Goal: Find specific page/section: Find specific page/section

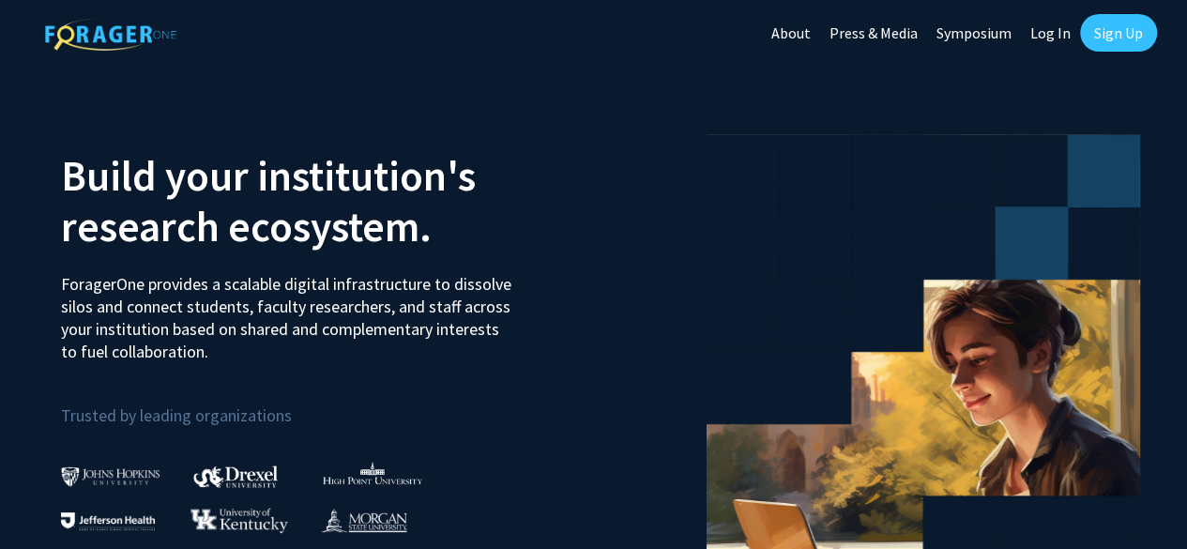
click at [1044, 25] on link "Log In" at bounding box center [1050, 33] width 59 height 66
select select
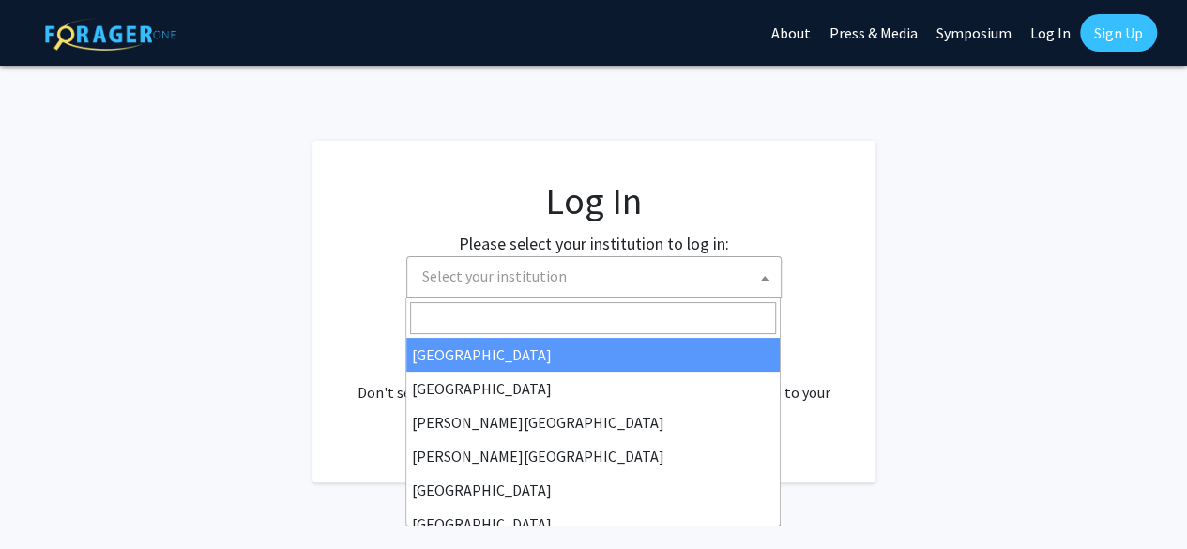
click at [514, 281] on span "Select your institution" at bounding box center [494, 276] width 145 height 19
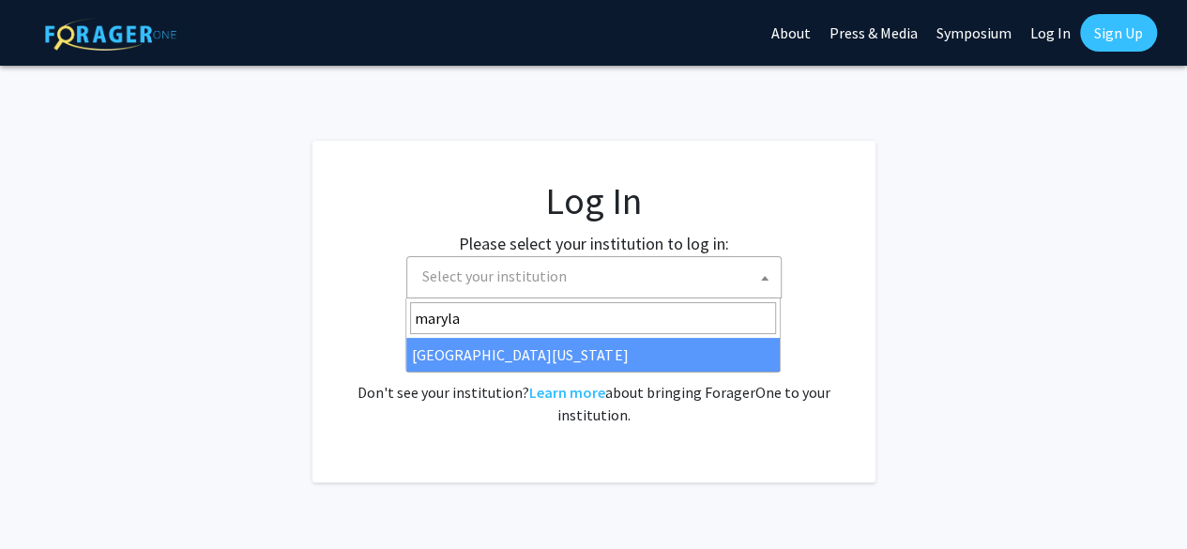
type input "maryla"
select select "31"
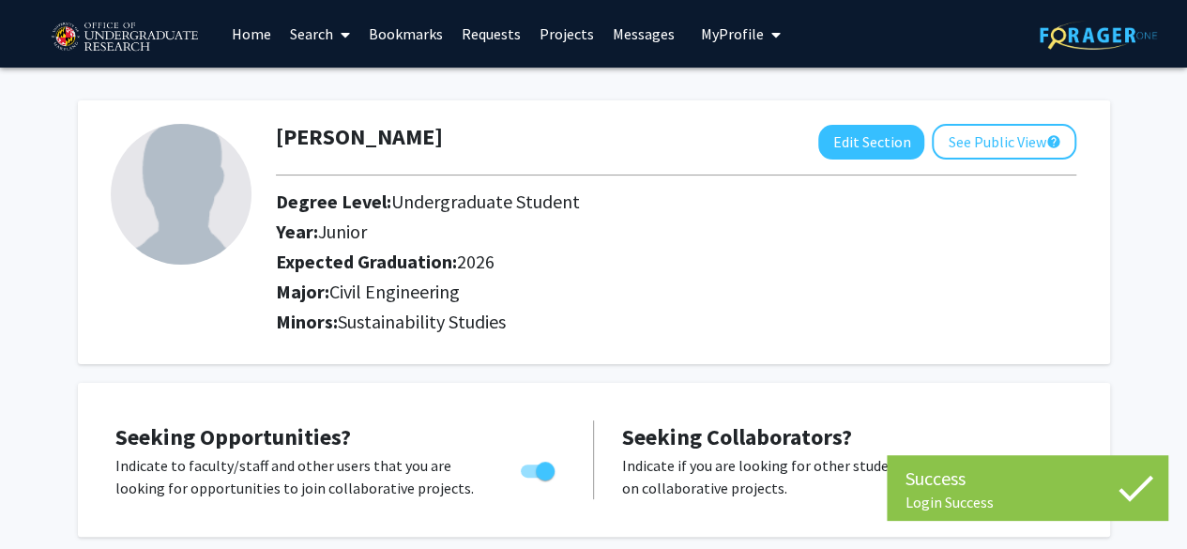
click at [236, 33] on link "Home" at bounding box center [251, 34] width 58 height 66
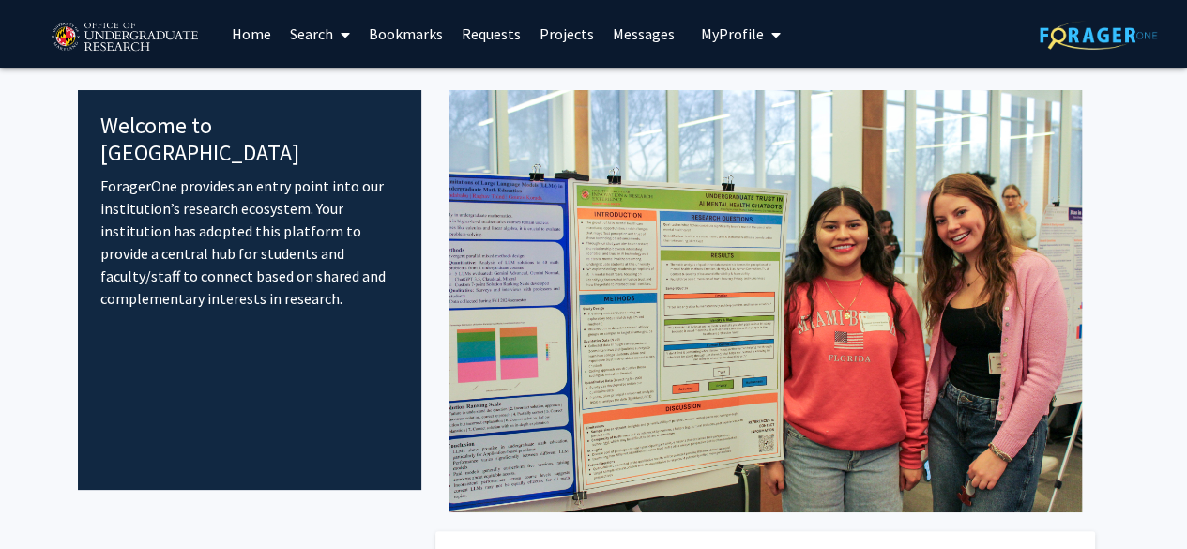
click at [332, 38] on link "Search" at bounding box center [320, 34] width 79 height 66
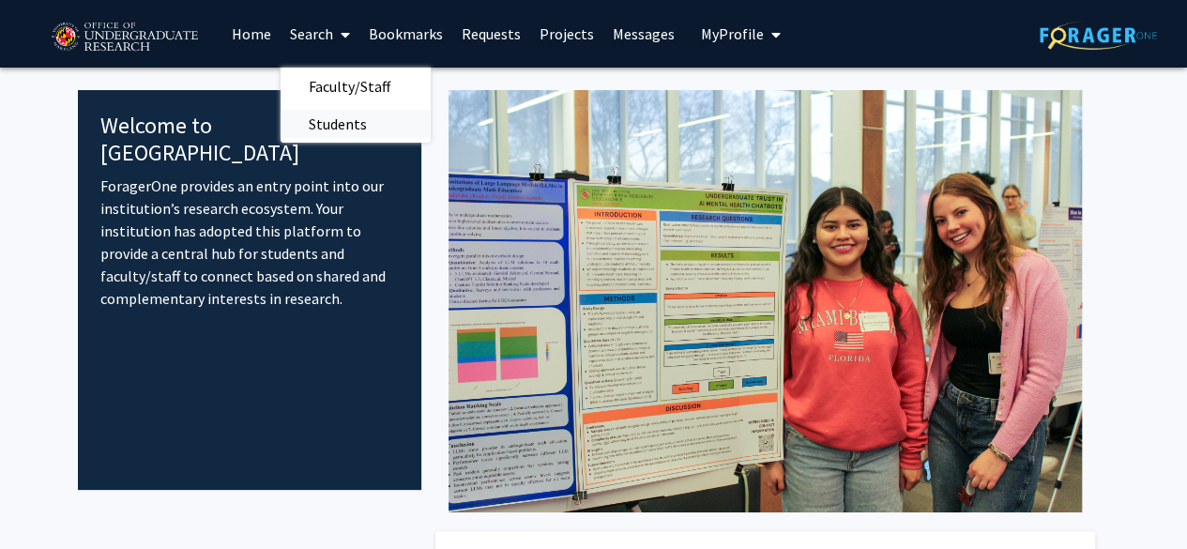
click at [356, 125] on span "Students" at bounding box center [338, 124] width 115 height 38
